Goal: Task Accomplishment & Management: Complete application form

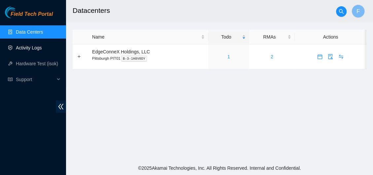
click at [31, 47] on link "Activity Logs" at bounding box center [29, 47] width 26 height 5
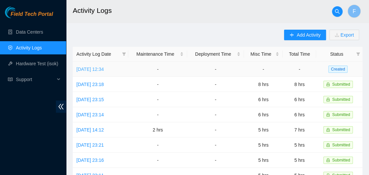
click at [104, 68] on link "[DATE] 12:34" at bounding box center [89, 69] width 27 height 5
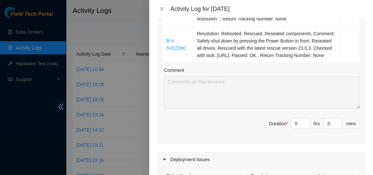
scroll to position [177, 0]
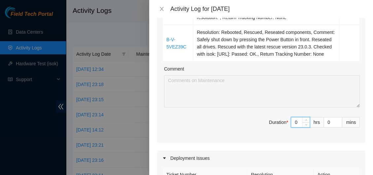
drag, startPoint x: 293, startPoint y: 131, endPoint x: 287, endPoint y: 129, distance: 6.5
click at [291, 127] on input "0" at bounding box center [300, 123] width 18 height 10
type input "3"
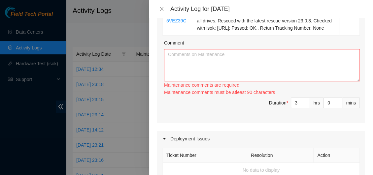
scroll to position [222, 0]
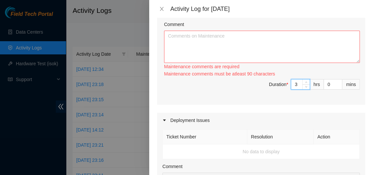
drag, startPoint x: 294, startPoint y: 90, endPoint x: 287, endPoint y: 90, distance: 7.3
click at [291, 89] on input "3" at bounding box center [300, 85] width 18 height 10
type input "4"
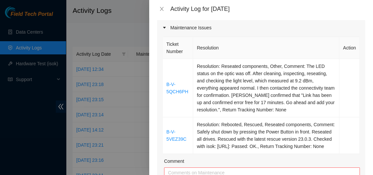
scroll to position [86, 0]
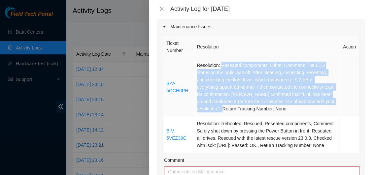
drag, startPoint x: 220, startPoint y: 66, endPoint x: 239, endPoint y: 110, distance: 47.3
click at [239, 110] on td "Resolution: Reseated components, Other, Comment: The LED status on the optic wa…" at bounding box center [266, 87] width 146 height 58
copy td "Reseated components, Other, Comment: The LED status on the optic was off. After…"
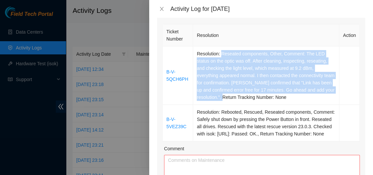
scroll to position [109, 0]
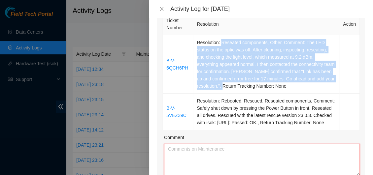
click at [188, 159] on textarea "Comment" at bounding box center [262, 160] width 196 height 32
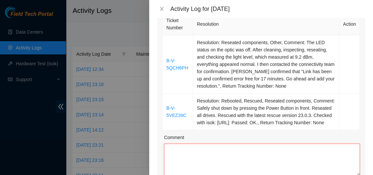
paste textarea "Reseated components, Other, Comment: The LED status on the optic was off. After…"
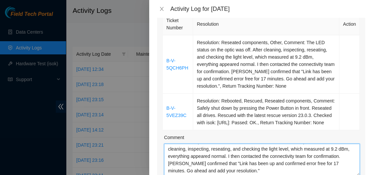
scroll to position [116, 0]
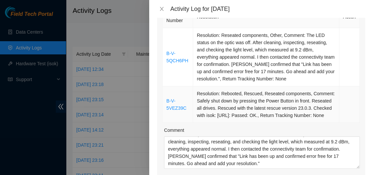
click at [309, 93] on td "Resolution: Rebooted, Rescued, Reseated components, Comment: Safely shut down b…" at bounding box center [266, 105] width 146 height 37
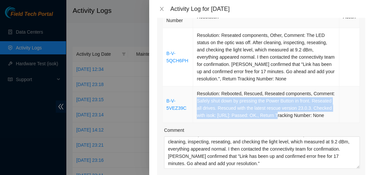
drag, startPoint x: 196, startPoint y: 101, endPoint x: 271, endPoint y: 116, distance: 76.0
click at [271, 116] on td "Resolution: Rebooted, Rescued, Reseated components, Comment: Safely shut down b…" at bounding box center [266, 105] width 146 height 37
copy td "Safely shut down by pressing the Power Button in front. Reseated all drives. Re…"
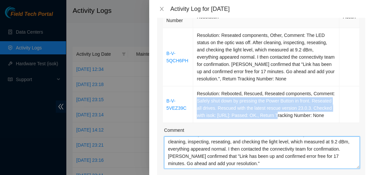
scroll to position [14, 0]
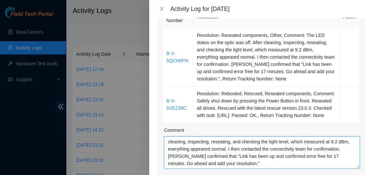
click at [290, 169] on textarea "Reseated components, Other, Comment: The LED status on the optic was off. After…" at bounding box center [262, 153] width 196 height 32
paste textarea "Safely shut down by pressing the Power Button in front. Reseated all drives. Re…"
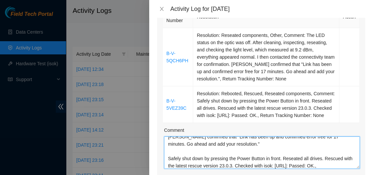
scroll to position [34, 0]
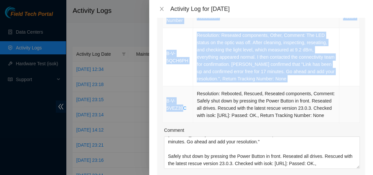
drag, startPoint x: 161, startPoint y: 101, endPoint x: 181, endPoint y: 116, distance: 24.3
click at [181, 116] on div "Ticket Number Resolution Action B-V-5QCH6PH Resolution: Reseated components, Ot…" at bounding box center [261, 104] width 208 height 200
click at [182, 120] on td "B-V-5VEZ39C" at bounding box center [178, 105] width 30 height 37
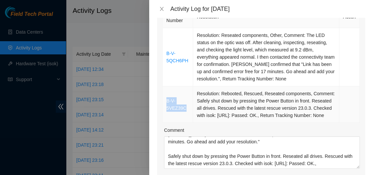
drag, startPoint x: 188, startPoint y: 114, endPoint x: 167, endPoint y: 104, distance: 23.2
click at [167, 104] on td "B-V-5VEZ39C" at bounding box center [178, 105] width 30 height 37
copy link "B-V-5VEZ39C"
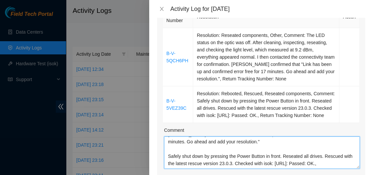
click at [167, 166] on textarea "Reseated components, Other, Comment: The LED status on the optic was off. After…" at bounding box center [262, 153] width 196 height 32
paste textarea "B-V-5VEZ39C"
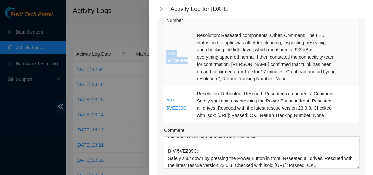
drag, startPoint x: 165, startPoint y: 51, endPoint x: 187, endPoint y: 65, distance: 26.3
click at [187, 65] on td "B-V-5QCH6PH" at bounding box center [178, 57] width 30 height 58
copy link "B-V-5QCH6PH"
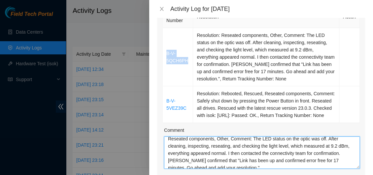
scroll to position [0, 0]
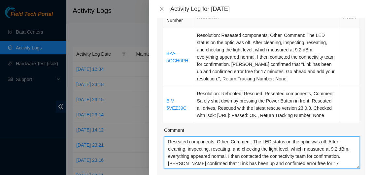
click at [166, 154] on textarea "Reseated components, Other, Comment: The LED status on the optic was off. After…" at bounding box center [262, 153] width 196 height 32
paste textarea "B-V-5QCH6PH"
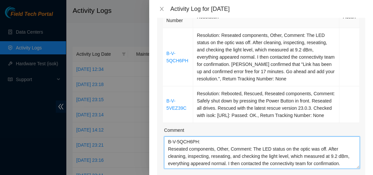
type textarea "B-V-5QCH6PH: Reseated components, Other, Comment: The LED status on the optic w…"
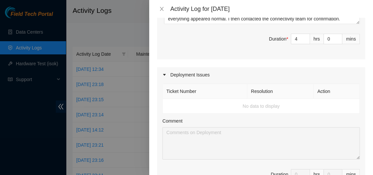
scroll to position [256, 0]
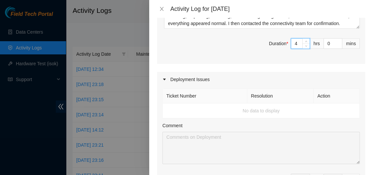
click at [294, 49] on input "4" at bounding box center [300, 44] width 18 height 10
type input "0"
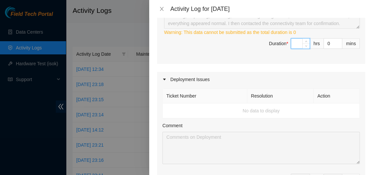
type input "5"
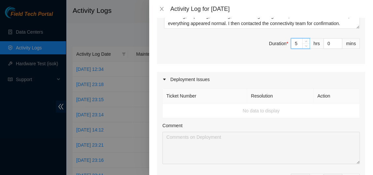
type input "5"
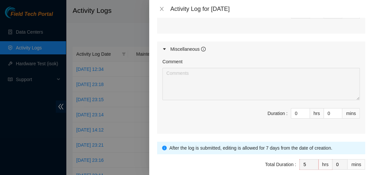
scroll to position [459, 0]
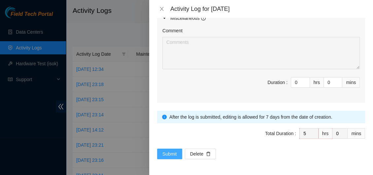
click at [164, 153] on span "Submit" at bounding box center [169, 154] width 15 height 7
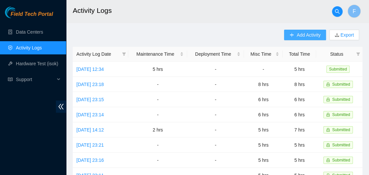
click at [295, 36] on button "Add Activity" at bounding box center [305, 35] width 42 height 11
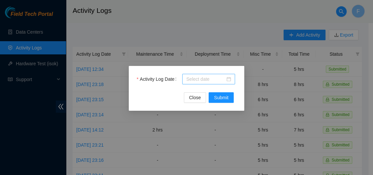
click at [229, 81] on div at bounding box center [208, 79] width 45 height 7
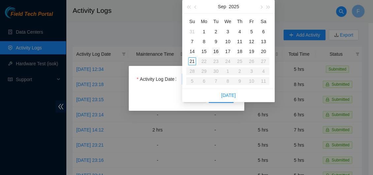
type input "[DATE]"
click at [217, 51] on div "16" at bounding box center [216, 52] width 8 height 8
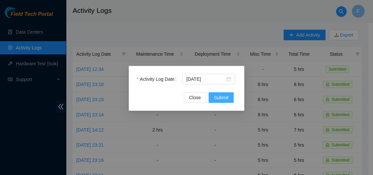
click at [222, 98] on span "Submit" at bounding box center [221, 97] width 15 height 7
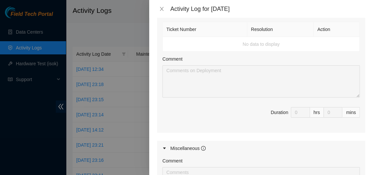
scroll to position [0, 0]
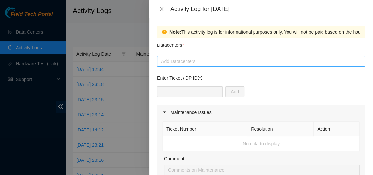
click at [231, 60] on div at bounding box center [261, 61] width 205 height 8
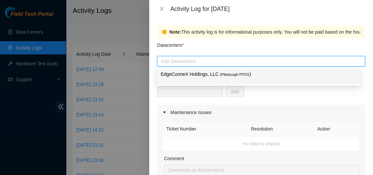
click at [223, 76] on span "( [GEOGRAPHIC_DATA] PIT01" at bounding box center [235, 75] width 30 height 4
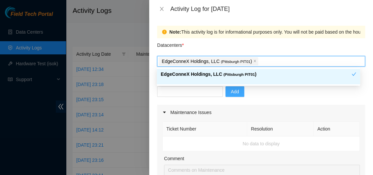
click at [231, 91] on span "Add" at bounding box center [235, 91] width 8 height 7
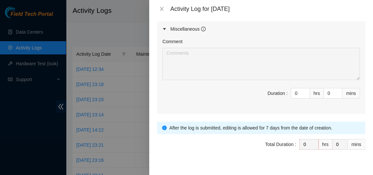
scroll to position [357, 0]
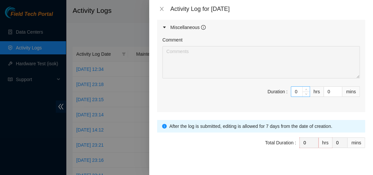
click at [296, 90] on input "0" at bounding box center [300, 92] width 18 height 10
type input "4"
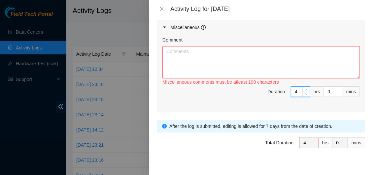
type input "4"
click at [204, 51] on textarea "Comment" at bounding box center [260, 62] width 197 height 32
type textarea "W"
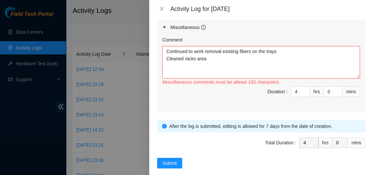
click at [195, 60] on textarea "Continued to work removal existing fibers on the trays. Cleaned racks area" at bounding box center [260, 62] width 197 height 32
click at [210, 60] on textarea "Continued to work removal existing fibers on the trays. Cleaned racks area" at bounding box center [260, 62] width 197 height 32
paste textarea "I continued the process of removing the existing fibers from the trays, ensurin…"
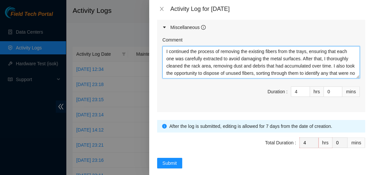
scroll to position [5, 0]
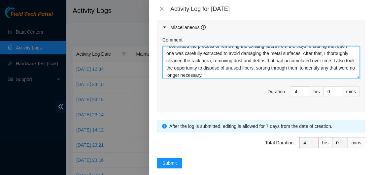
type textarea "I continued the process of removing the existing fibers from the trays, ensurin…"
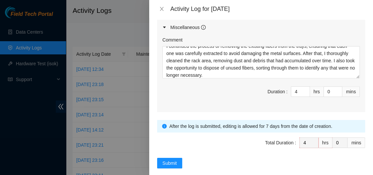
scroll to position [364, 0]
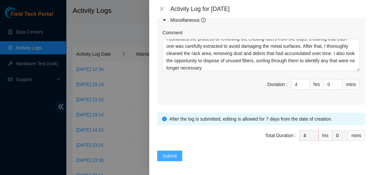
click at [170, 155] on span "Submit" at bounding box center [169, 156] width 15 height 7
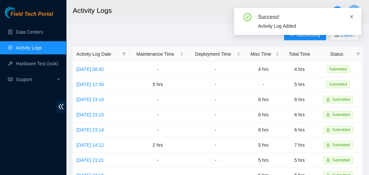
click at [351, 17] on icon "close" at bounding box center [350, 16] width 3 height 3
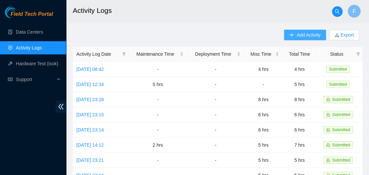
click at [297, 34] on span "Add Activity" at bounding box center [308, 34] width 24 height 7
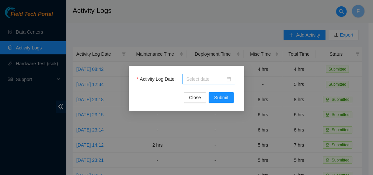
click at [229, 82] on div at bounding box center [208, 79] width 45 height 7
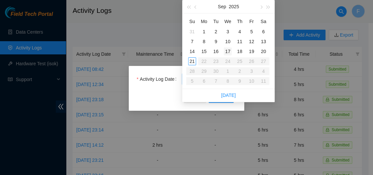
type input "[DATE]"
click at [228, 52] on div "17" at bounding box center [228, 52] width 8 height 8
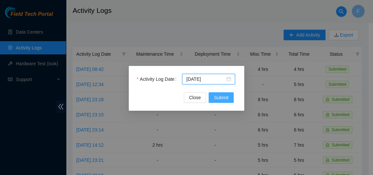
click at [221, 99] on span "Submit" at bounding box center [221, 97] width 15 height 7
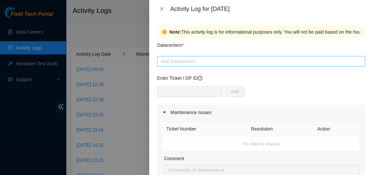
click at [206, 61] on div at bounding box center [261, 61] width 205 height 8
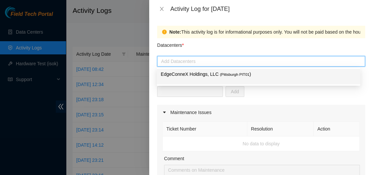
click at [208, 74] on p "EdgeConneX Holdings, LLC ( [GEOGRAPHIC_DATA] PIT01 )" at bounding box center [258, 75] width 195 height 8
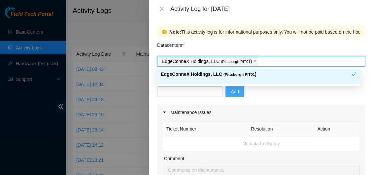
click at [231, 91] on span "Add" at bounding box center [235, 91] width 8 height 7
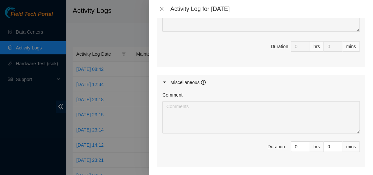
scroll to position [354, 0]
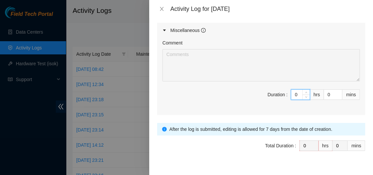
click at [294, 92] on input "0" at bounding box center [300, 95] width 18 height 10
type input "4"
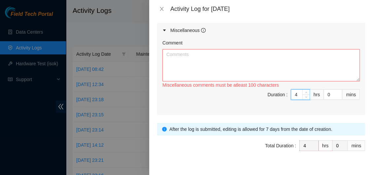
type input "4"
click at [225, 62] on textarea "Comment" at bounding box center [260, 65] width 197 height 32
paste textarea "I continued the process of removing the existing fibers from the trays, ensurin…"
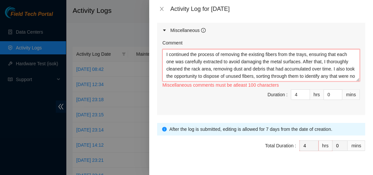
scroll to position [5, 0]
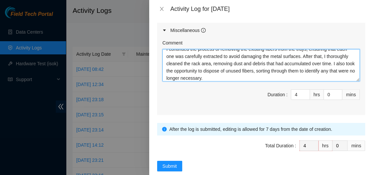
click at [225, 62] on textarea "I continued the process of removing the existing fibers from the trays, ensurin…" at bounding box center [260, 65] width 197 height 32
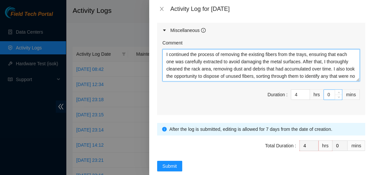
scroll to position [7, 0]
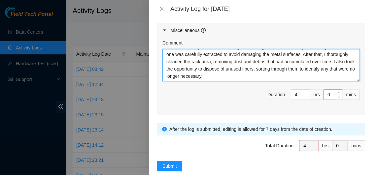
drag, startPoint x: 313, startPoint y: 60, endPoint x: 328, endPoint y: 93, distance: 36.0
click at [328, 93] on div "Comment I continued the process of removing the existing fibers from the trays,…" at bounding box center [261, 76] width 208 height 77
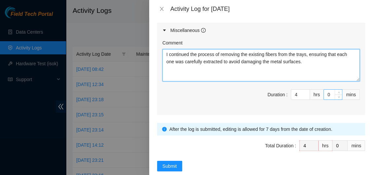
scroll to position [0, 0]
type textarea "I continued the process of removing the existing fibers from the trays, ensurin…"
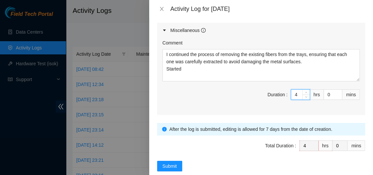
click at [296, 92] on input "4" at bounding box center [300, 95] width 18 height 10
type input "0"
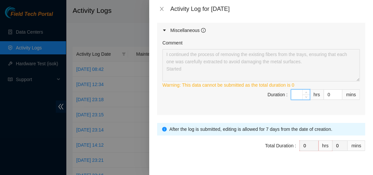
type input "5"
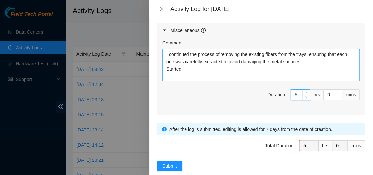
type input "5"
click at [194, 66] on textarea "I continued the process of removing the existing fibers from the trays, ensurin…" at bounding box center [260, 65] width 197 height 32
click at [165, 68] on textarea "I continued the process of removing the existing fibers from the trays, ensurin…" at bounding box center [260, 65] width 197 height 32
click at [209, 68] on textarea "I continued the process of removing the existing fibers from the trays, ensurin…" at bounding box center [260, 65] width 197 height 32
click at [228, 69] on textarea "I continued the process of removing the existing fibers from the trays, ensurin…" at bounding box center [260, 65] width 197 height 32
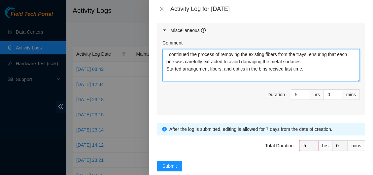
paste textarea "removing the existing fibers from the trays, ensuring that each one was careful…"
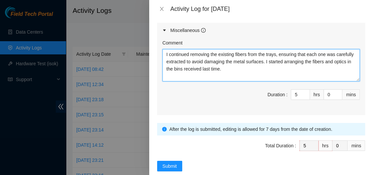
type textarea "I continued removing the existing fibers from the trays, ensuring that each one…"
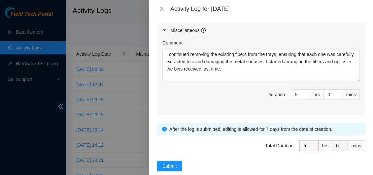
scroll to position [364, 0]
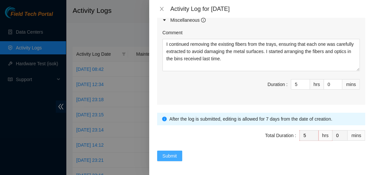
click at [165, 154] on span "Submit" at bounding box center [169, 156] width 15 height 7
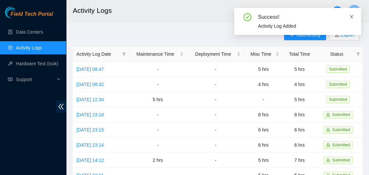
click at [350, 15] on icon "close" at bounding box center [350, 16] width 3 height 3
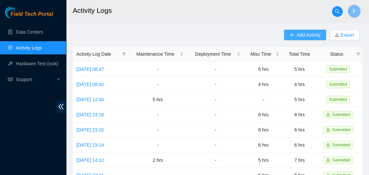
click at [304, 36] on span "Add Activity" at bounding box center [308, 34] width 24 height 7
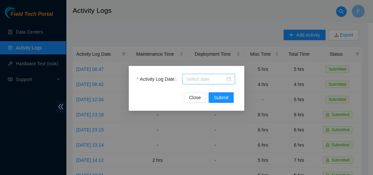
click at [229, 79] on div at bounding box center [208, 79] width 45 height 7
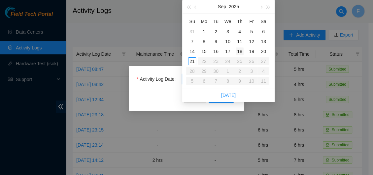
type input "[DATE]"
click at [240, 51] on div "18" at bounding box center [240, 52] width 8 height 8
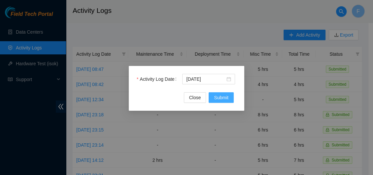
click at [220, 97] on span "Submit" at bounding box center [221, 97] width 15 height 7
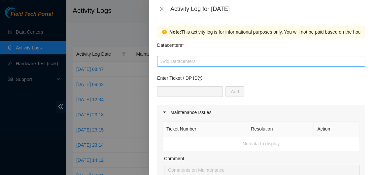
click at [196, 63] on div at bounding box center [261, 61] width 205 height 8
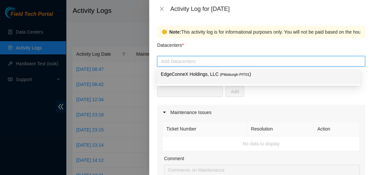
click at [197, 77] on p "EdgeConneX Holdings, LLC ( [GEOGRAPHIC_DATA] PIT01 )" at bounding box center [258, 75] width 195 height 8
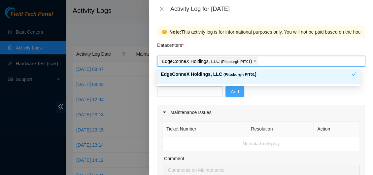
click at [230, 95] on button "Add" at bounding box center [235, 92] width 19 height 11
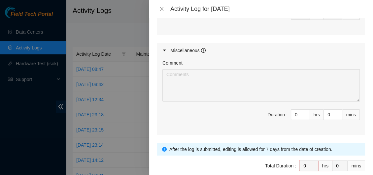
scroll to position [341, 0]
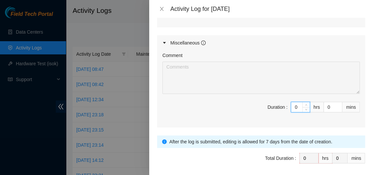
click at [294, 107] on input "0" at bounding box center [300, 107] width 18 height 10
type input "4"
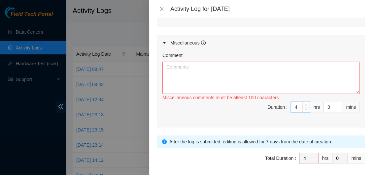
type input "4"
click at [233, 77] on textarea "Comment" at bounding box center [260, 78] width 197 height 32
paste textarea "I continued removing the existing fibers from the trays, ensuring that each one…"
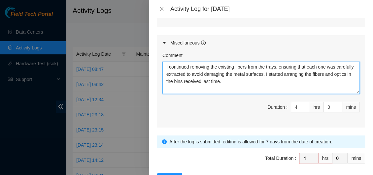
drag, startPoint x: 284, startPoint y: 73, endPoint x: 295, endPoint y: 91, distance: 21.3
click at [295, 91] on textarea "I continued removing the existing fibers from the trays, ensuring that each one…" at bounding box center [260, 78] width 197 height 32
paste textarea "making sure each was carefully extracted to avoid damaging the metal surfaces. …"
type textarea "I continued removing the existing fibers from the trays, making sure each was c…"
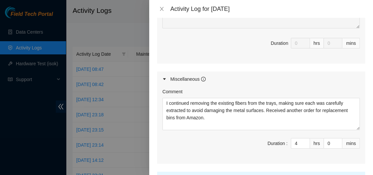
scroll to position [364, 0]
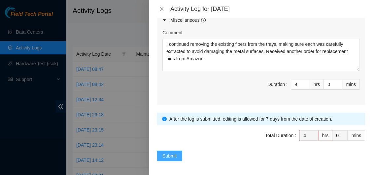
click at [173, 155] on span "Submit" at bounding box center [169, 156] width 15 height 7
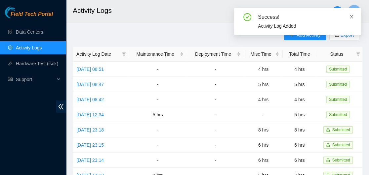
click at [350, 18] on icon "close" at bounding box center [351, 17] width 5 height 5
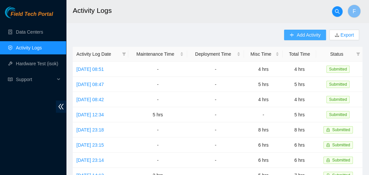
click at [310, 36] on span "Add Activity" at bounding box center [308, 34] width 24 height 7
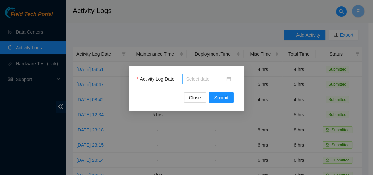
click at [230, 80] on div at bounding box center [208, 79] width 45 height 7
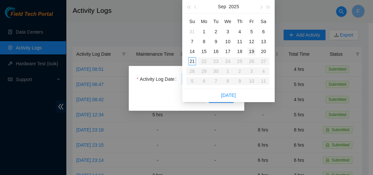
type input "[DATE]"
click at [251, 51] on div "19" at bounding box center [252, 52] width 8 height 8
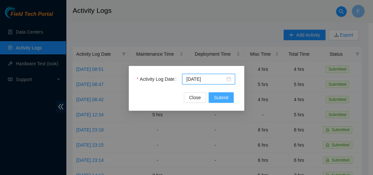
click at [218, 97] on span "Submit" at bounding box center [221, 97] width 15 height 7
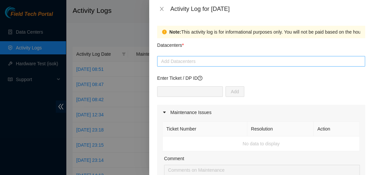
click at [225, 61] on div at bounding box center [261, 61] width 205 height 8
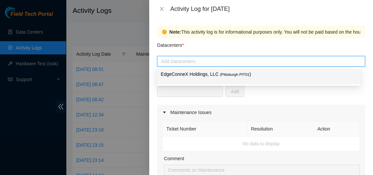
click at [217, 77] on p "EdgeConneX Holdings, LLC ( [GEOGRAPHIC_DATA] PIT01 )" at bounding box center [258, 75] width 195 height 8
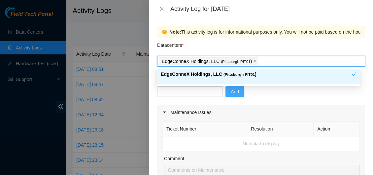
click at [233, 91] on span "Add" at bounding box center [235, 91] width 8 height 7
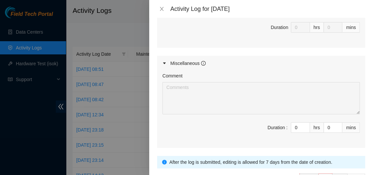
scroll to position [325, 0]
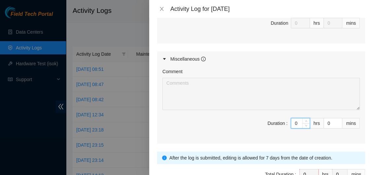
click at [297, 123] on input "0" at bounding box center [300, 124] width 18 height 10
type input "5"
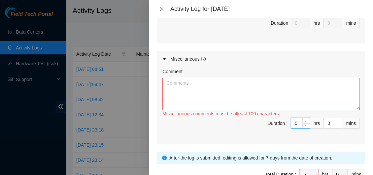
type input "5"
click at [240, 91] on textarea "Comment" at bounding box center [260, 94] width 197 height 32
click at [230, 87] on textarea "Comment" at bounding box center [260, 94] width 197 height 32
paste textarea "I continued removing the existing fibers from the trays, ensuring that each one…"
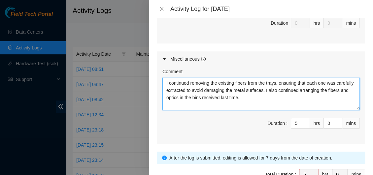
type textarea "I continued removing the existing fibers from the trays, ensuring that each one…"
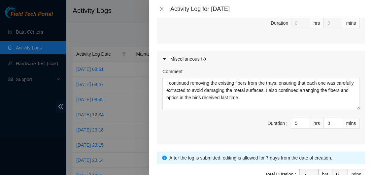
scroll to position [364, 0]
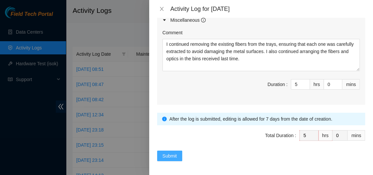
click at [171, 155] on span "Submit" at bounding box center [169, 156] width 15 height 7
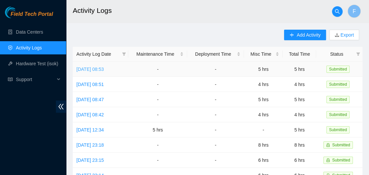
click at [102, 69] on link "[DATE] 08:53" at bounding box center [89, 69] width 27 height 5
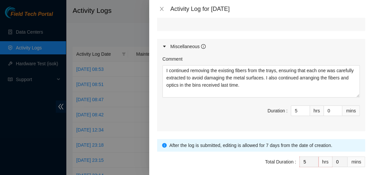
scroll to position [339, 0]
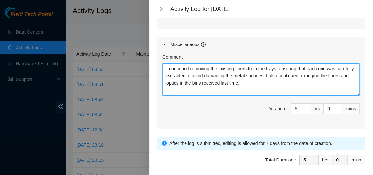
drag, startPoint x: 266, startPoint y: 85, endPoint x: 155, endPoint y: 70, distance: 111.9
click at [155, 70] on div "Note: This activity log is for informational purposes only. You will not be pai…" at bounding box center [261, 97] width 224 height 158
click at [275, 82] on textarea "I continued removing the existing fibers from the trays, ensuring that each one…" at bounding box center [260, 79] width 197 height 32
drag, startPoint x: 296, startPoint y: 77, endPoint x: 163, endPoint y: 67, distance: 132.4
click at [163, 67] on textarea "I continued removing the existing fibers from the trays, ensuring that each one…" at bounding box center [260, 79] width 197 height 32
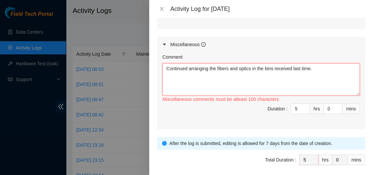
click at [319, 70] on textarea "Continued arranging the fibers and optics in the bins received last time." at bounding box center [260, 79] width 197 height 32
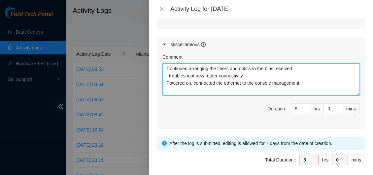
paste textarea "to arrange the fibers and optics received in bins. I troubleshot the new router…"
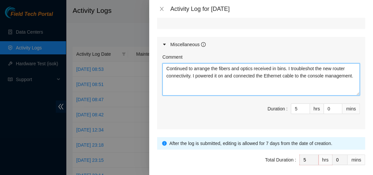
type textarea "Continued to arrange the fibers and optics received in bins. I troubleshot the …"
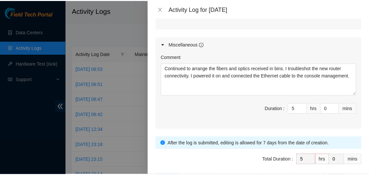
scroll to position [364, 0]
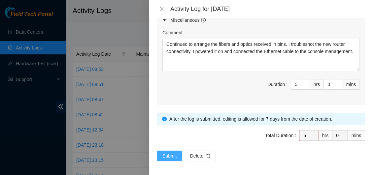
click at [169, 153] on span "Submit" at bounding box center [169, 156] width 15 height 7
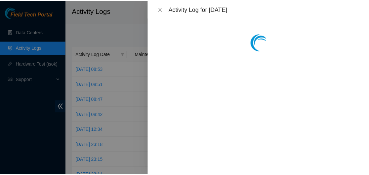
scroll to position [0, 0]
